Goal: Book appointment/travel/reservation

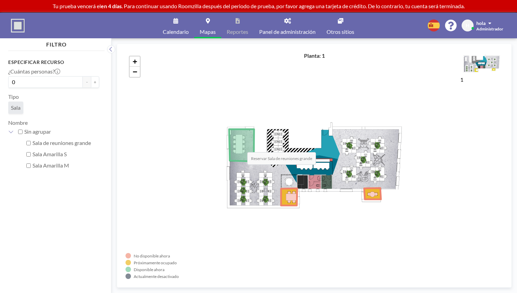
click at [240, 146] on icon at bounding box center [241, 145] width 25 height 32
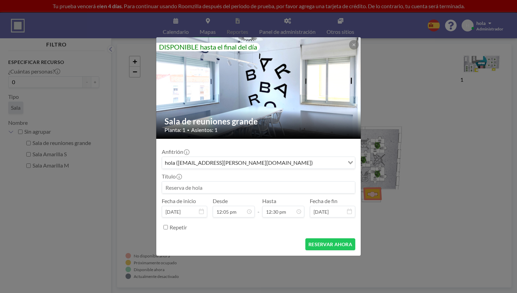
click at [269, 187] on input at bounding box center [258, 187] width 193 height 12
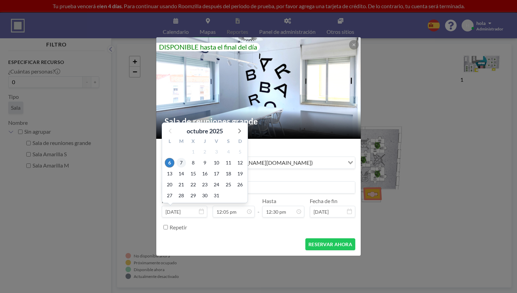
type input "[PERSON_NAME] Studio"
click at [181, 162] on span "7" at bounding box center [181, 163] width 10 height 10
type input "[DATE]"
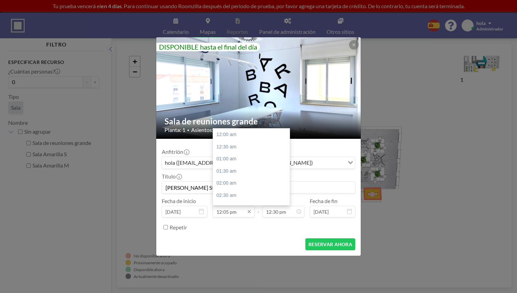
click at [226, 211] on input "12:05 pm" at bounding box center [234, 212] width 42 height 12
drag, startPoint x: 244, startPoint y: 180, endPoint x: 245, endPoint y: 191, distance: 11.0
click at [245, 190] on div "12:00 am 12:30 am 01:00 am 01:30 am 02:00 am 02:30 am 03:00 am 03:30 am 04:00 a…" at bounding box center [251, 166] width 77 height 77
click at [246, 189] on div "03:30 pm" at bounding box center [251, 193] width 77 height 12
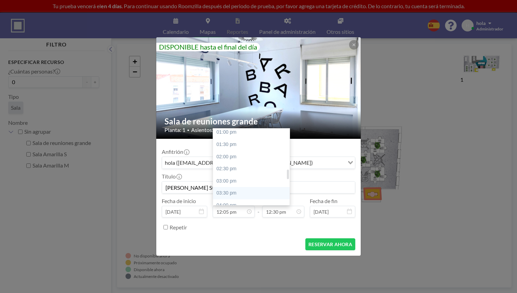
type input "03:30 pm"
type input "04:00 pm"
type input "[DATE]"
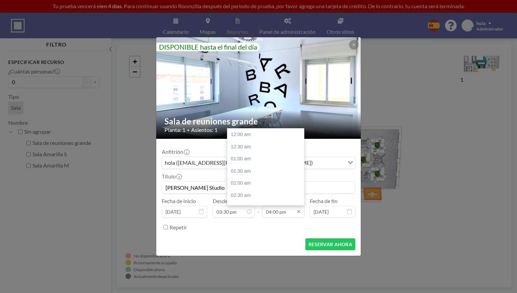
scroll to position [389, 0]
click at [270, 160] on div "05:00 pm" at bounding box center [265, 159] width 77 height 12
type input "05:00 pm"
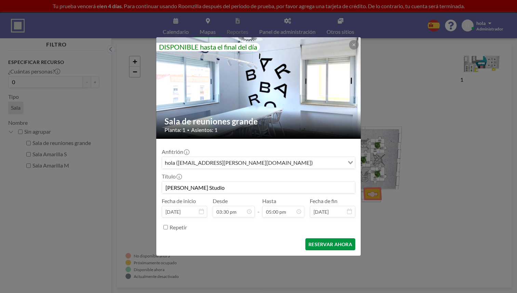
scroll to position [414, 0]
click at [316, 246] on button "RESERVAR AHORA" at bounding box center [330, 244] width 50 height 12
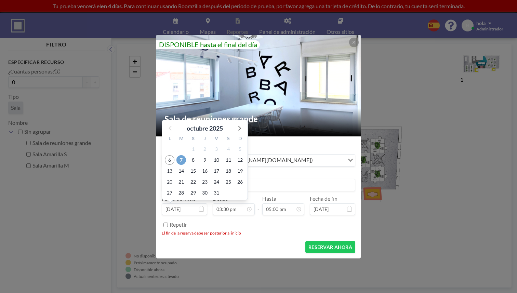
click at [182, 160] on span "7" at bounding box center [181, 160] width 10 height 10
type input "[DATE]"
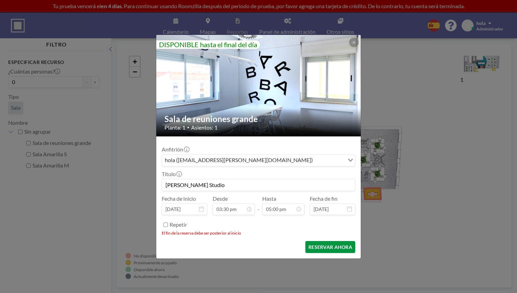
click at [322, 246] on button "RESERVAR AHORA" at bounding box center [330, 247] width 50 height 12
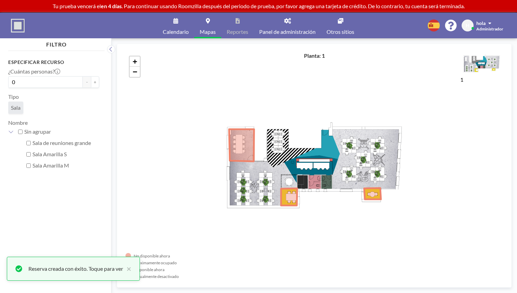
drag, startPoint x: 171, startPoint y: 24, endPoint x: 174, endPoint y: 19, distance: 4.9
click at [171, 24] on link "Calendario" at bounding box center [175, 26] width 37 height 26
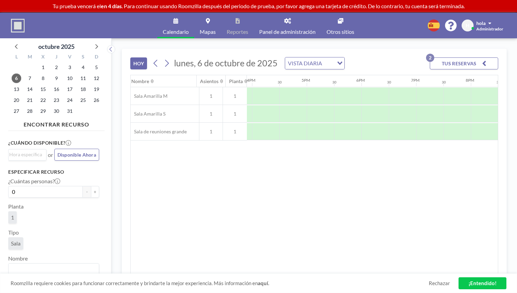
scroll to position [0, 747]
click at [485, 62] on icon "button" at bounding box center [484, 63] width 4 height 8
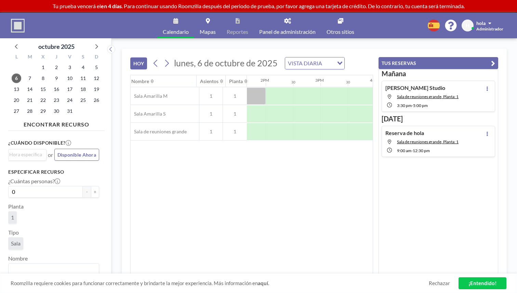
click at [226, 181] on div "Nombre Asientos Planta 12AM 30 1AM 30 2AM 30 3AM 30 4AM 30 5AM 30 6AM 30 7AM 30…" at bounding box center [252, 174] width 242 height 199
click at [267, 4] on p "Tu prueba vencerá el en 4 [PERSON_NAME] . Para continuar usando Roomzilla despu…" at bounding box center [258, 6] width 517 height 7
